Goal: Check status

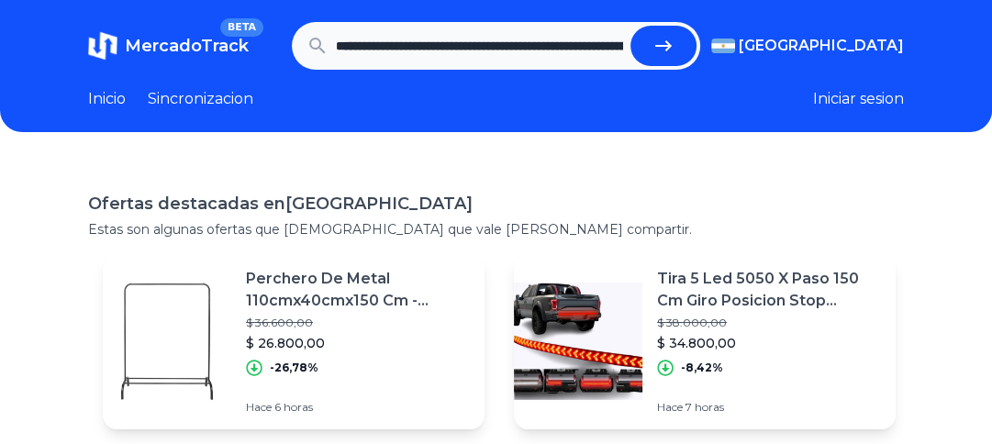
click at [647, 46] on button "submit" at bounding box center [663, 46] width 66 height 40
type input "**********"
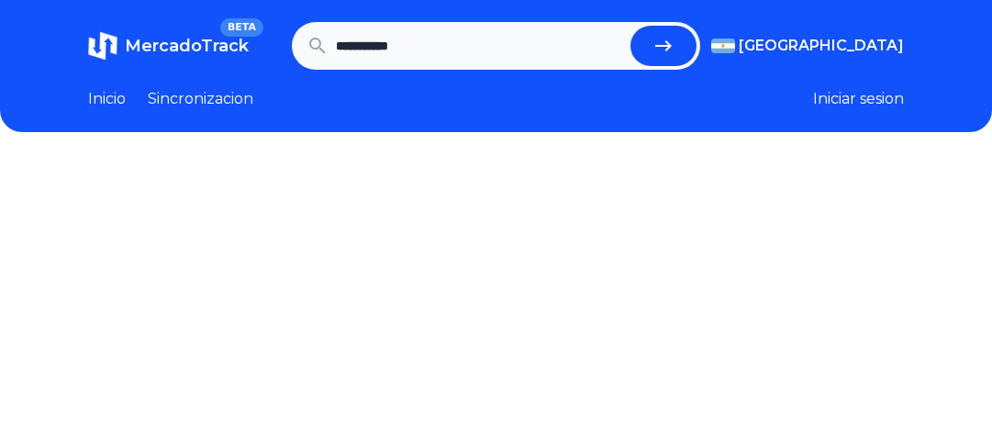
scroll to position [81, 0]
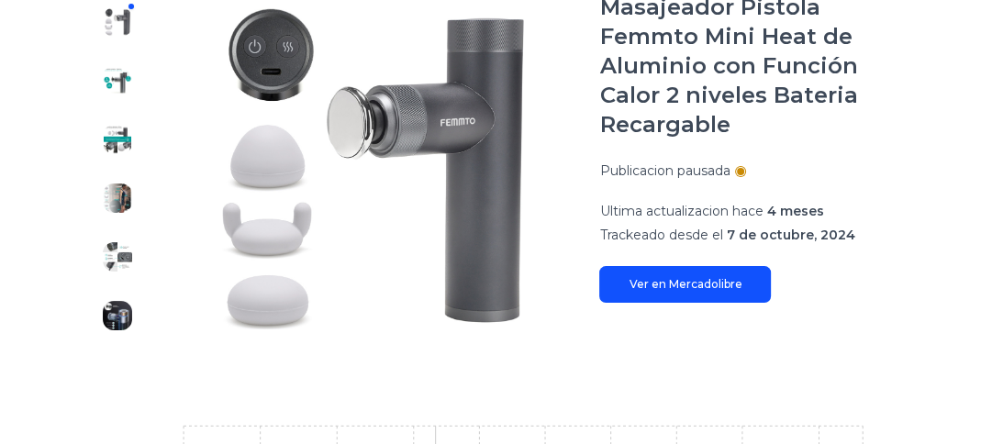
scroll to position [529, 0]
